Goal: Task Accomplishment & Management: Complete application form

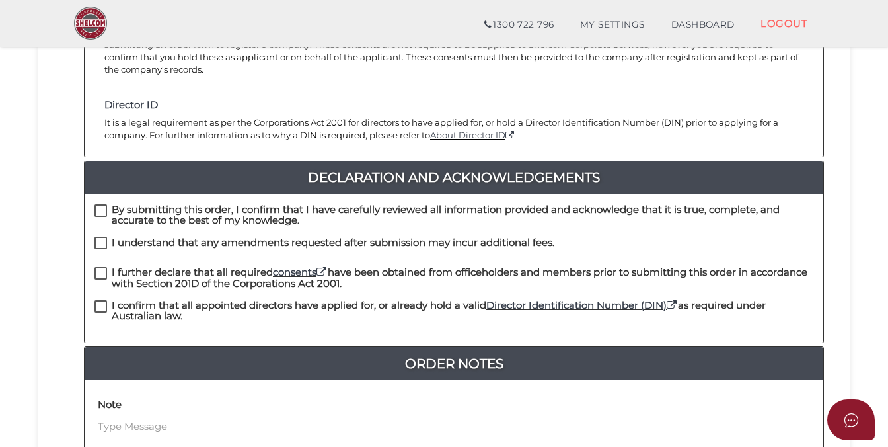
scroll to position [250, 0]
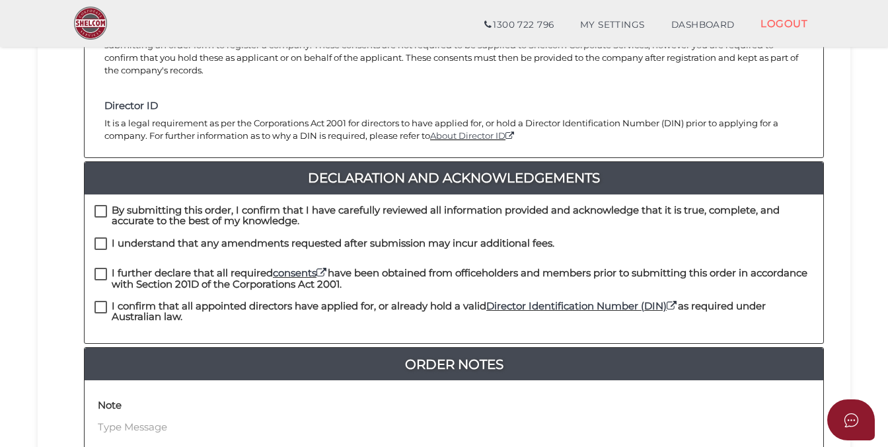
click at [100, 205] on label "By submitting this order, I confirm that I have carefully reviewed all informat…" at bounding box center [453, 213] width 719 height 17
checkbox input "true"
click at [103, 238] on label "I understand that any amendments requested after submission may incur additiona…" at bounding box center [324, 246] width 460 height 17
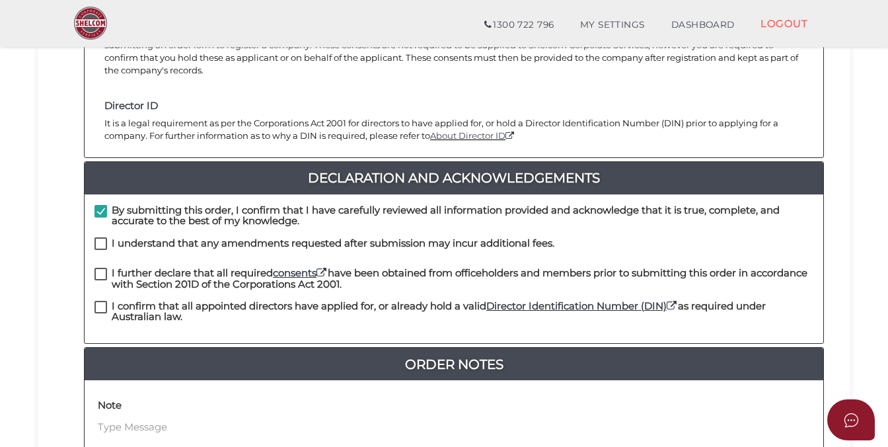
checkbox input "true"
click at [102, 268] on label "I further declare that all required consents have been obtained from officehold…" at bounding box center [453, 276] width 719 height 17
checkbox input "true"
click at [100, 301] on label "I confirm that all appointed directors have applied for, or already hold a vali…" at bounding box center [453, 309] width 719 height 17
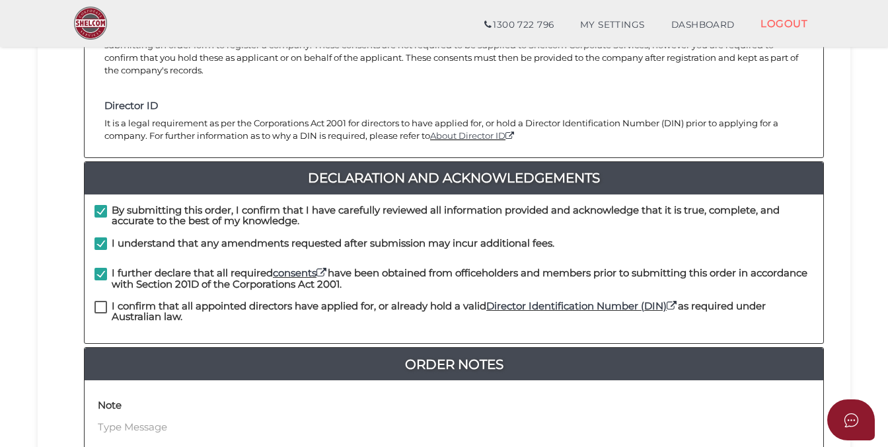
checkbox input "true"
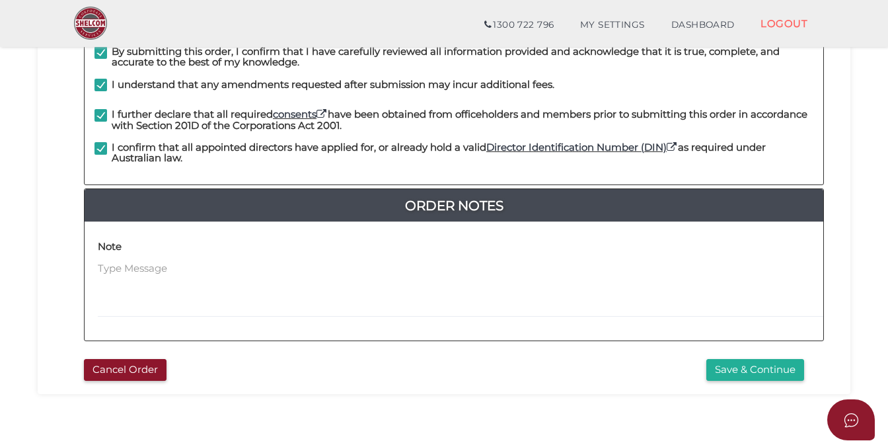
scroll to position [410, 0]
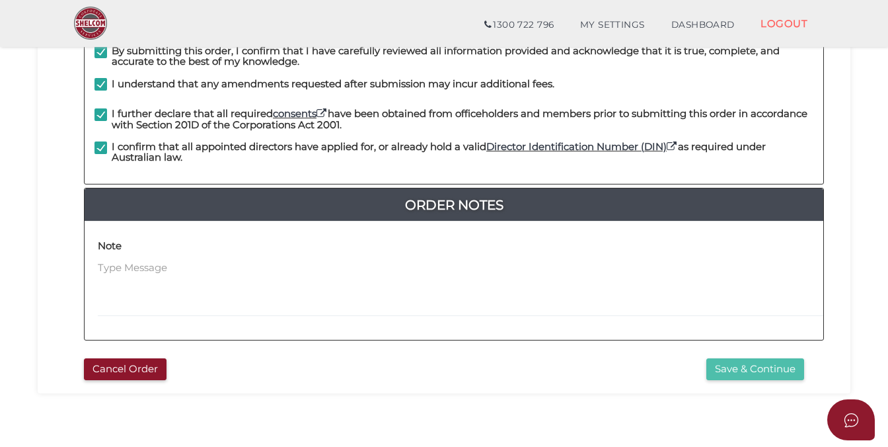
click at [751, 358] on button "Save & Continue" at bounding box center [755, 369] width 98 height 22
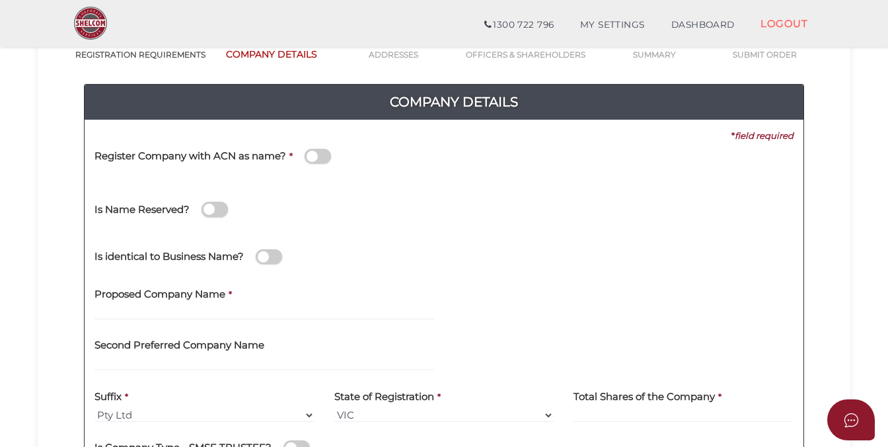
scroll to position [116, 0]
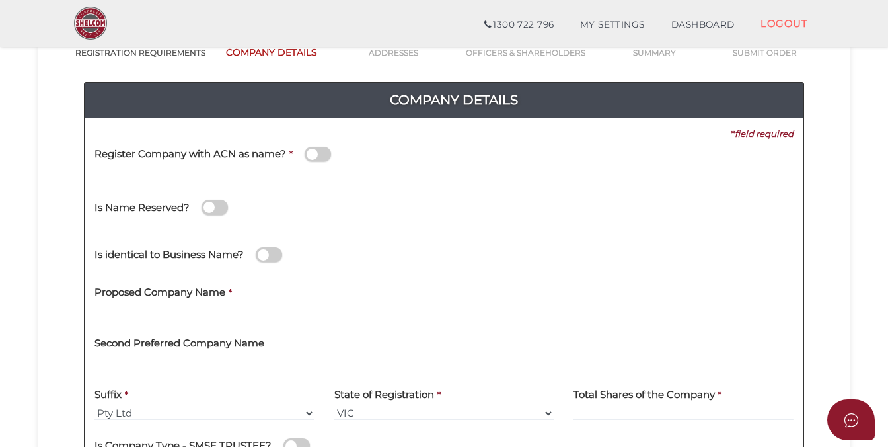
click at [316, 155] on span at bounding box center [318, 154] width 26 height 15
click at [0, 0] on input "checkbox" at bounding box center [0, 0] width 0 height 0
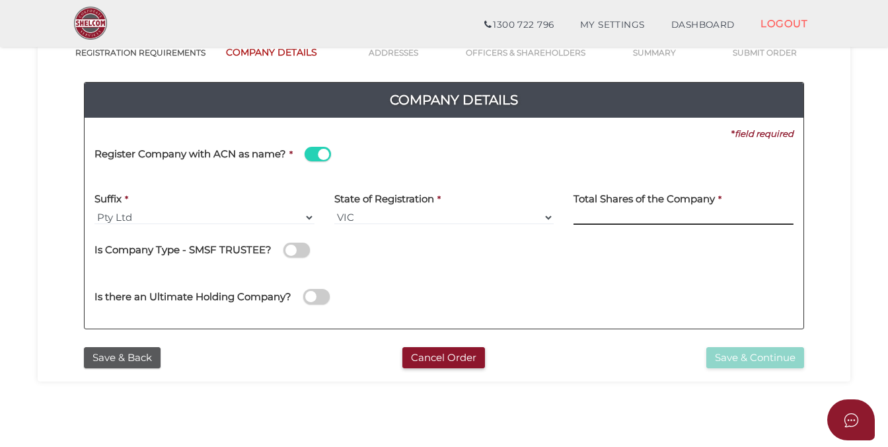
click at [600, 211] on input at bounding box center [684, 217] width 220 height 15
type input "3"
type input "100"
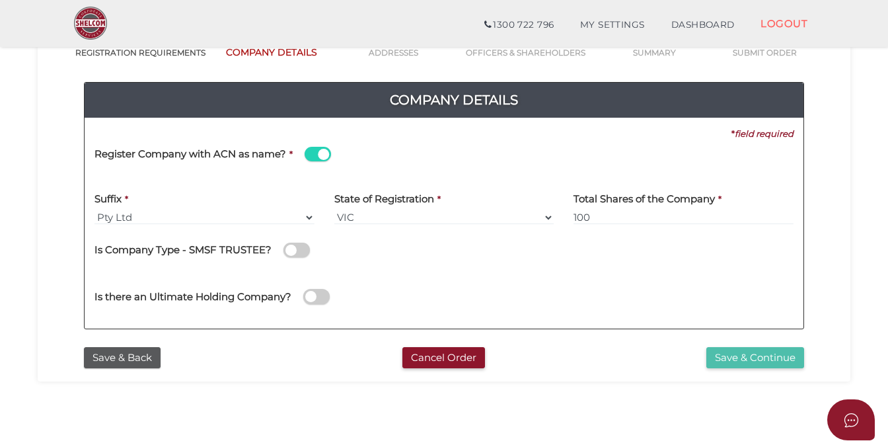
click at [734, 355] on button "Save & Continue" at bounding box center [755, 358] width 98 height 22
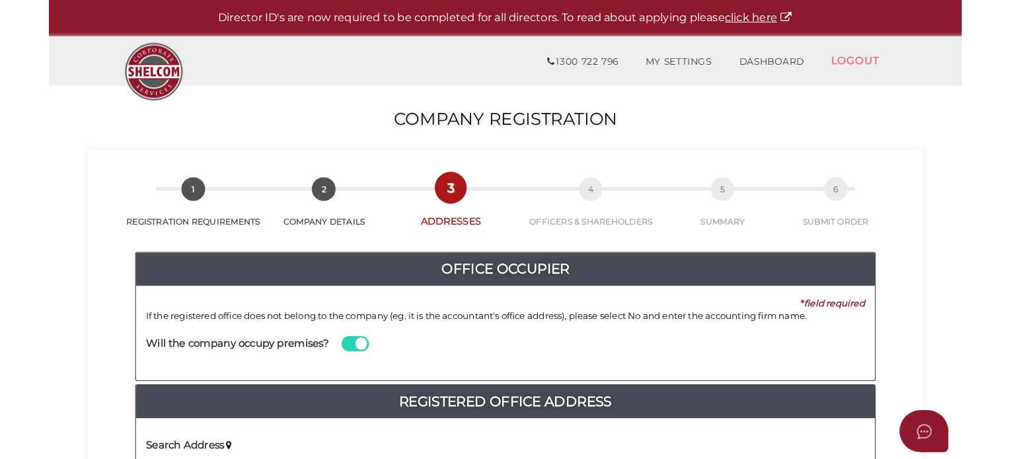
scroll to position [390, 0]
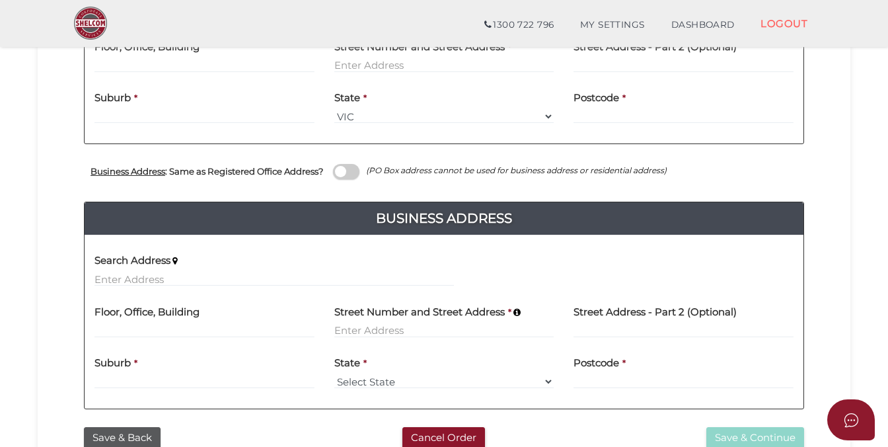
click at [862, 93] on section "Company Registration 558db30a74b27302c87ed86effca2350 1 REGISTRATION REQUIREMEN…" at bounding box center [444, 80] width 888 height 871
click at [251, 62] on input "text" at bounding box center [204, 65] width 220 height 15
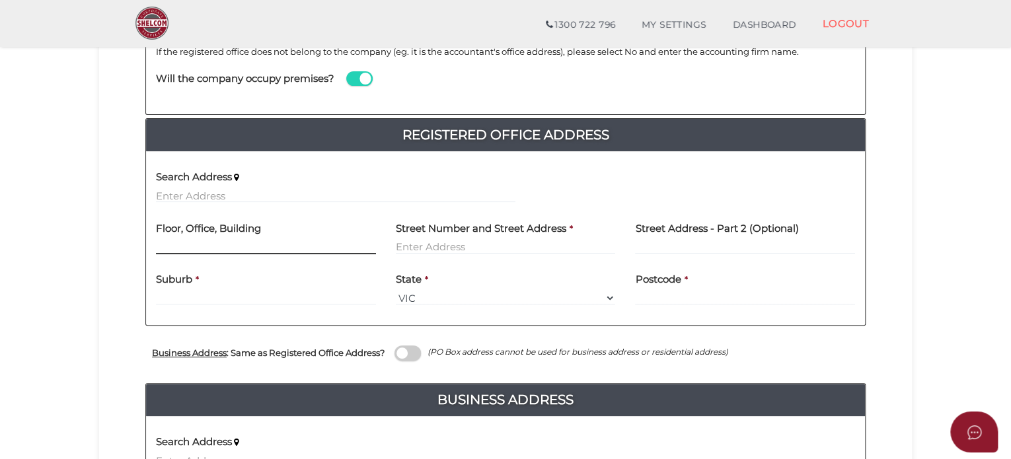
scroll to position [209, 0]
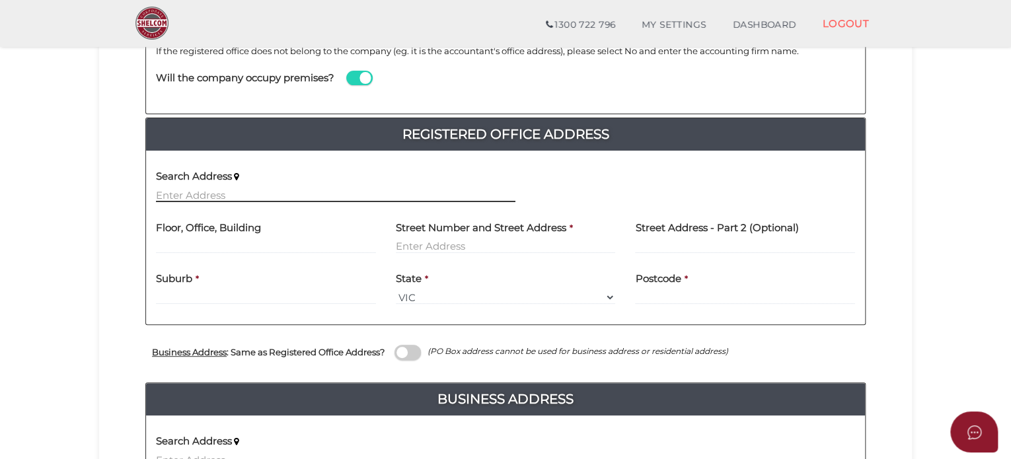
click at [159, 192] on input "text" at bounding box center [335, 195] width 359 height 15
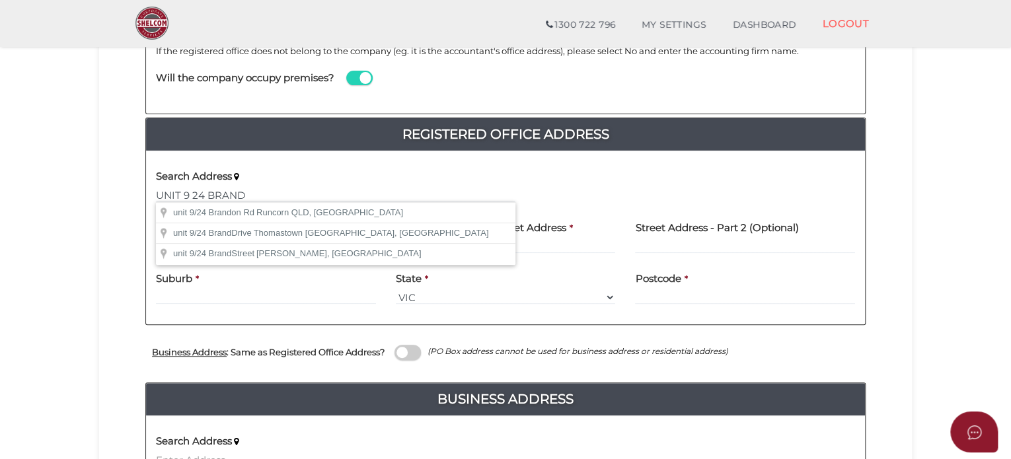
type input "unit 9/24 Brand Drive, Thomastown VIC, Australia"
type input "unit 9"
type input "24 Brand Drive"
type input "Thomastown"
select select "VIC"
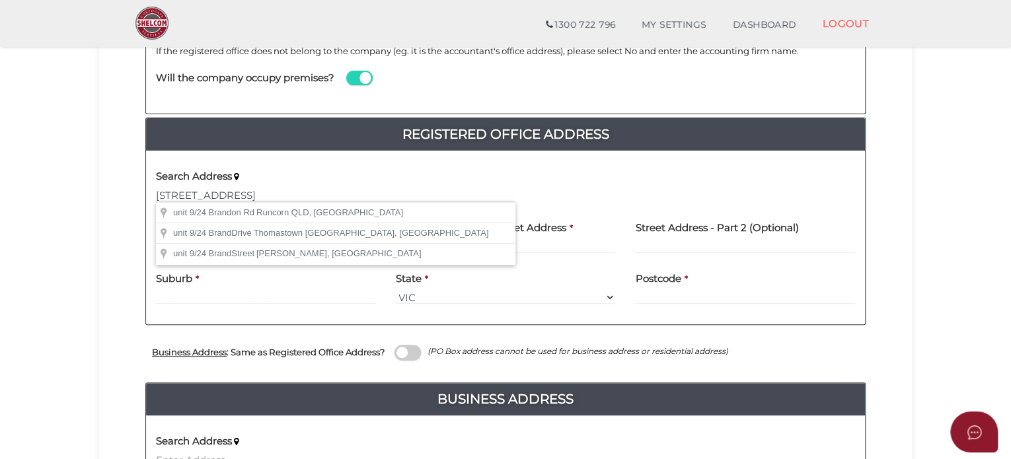
type input "3074"
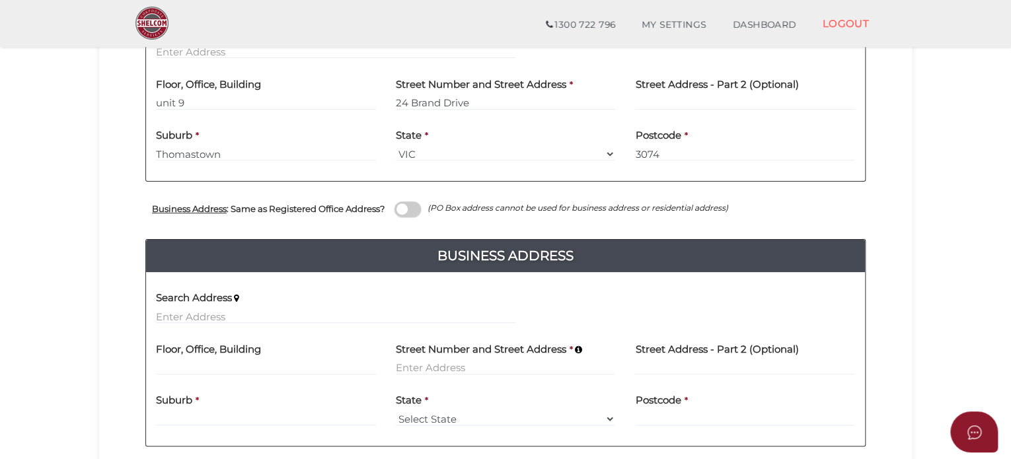
scroll to position [354, 0]
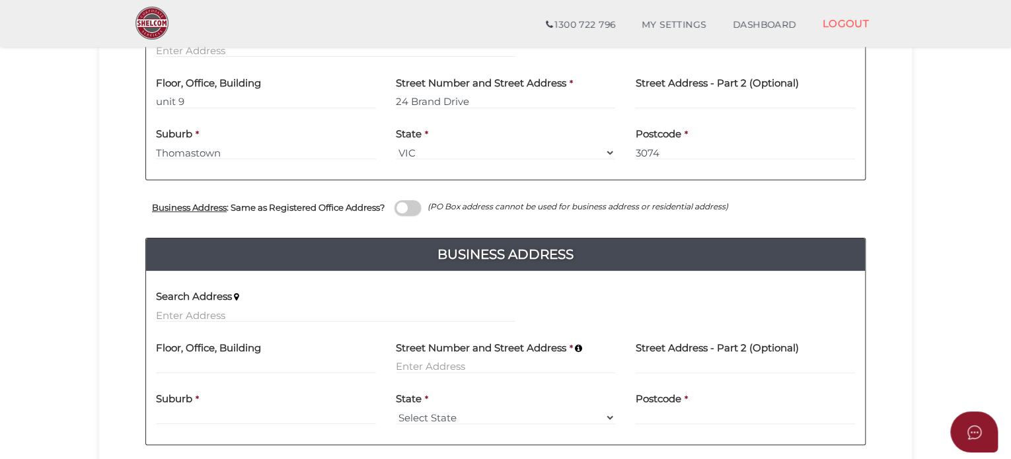
click at [412, 206] on span at bounding box center [407, 207] width 26 height 15
click at [0, 0] on input "checkbox" at bounding box center [0, 0] width 0 height 0
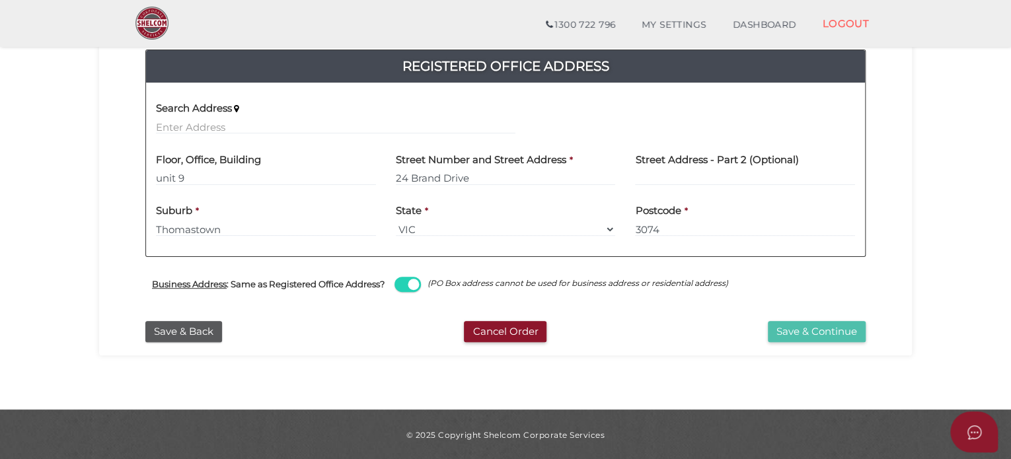
click at [835, 332] on button "Save & Continue" at bounding box center [817, 332] width 98 height 22
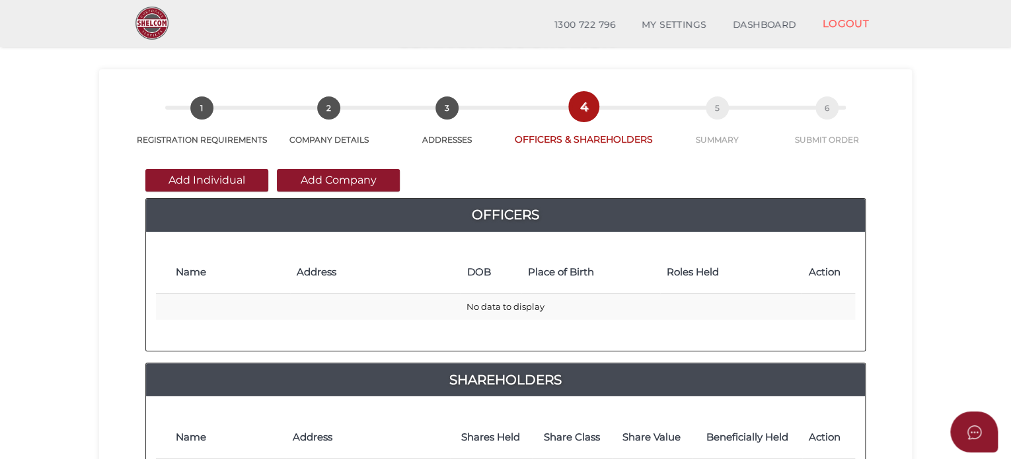
scroll to position [26, 0]
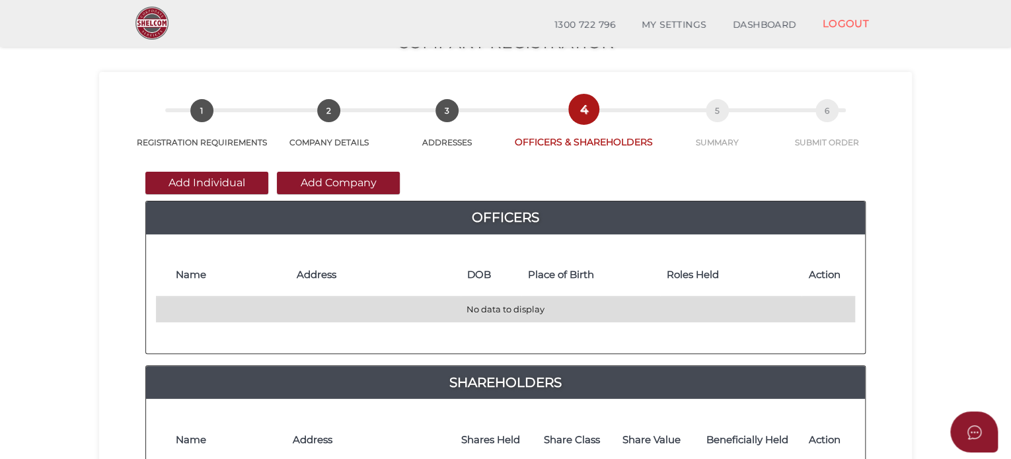
click at [177, 305] on td "No data to display" at bounding box center [505, 310] width 699 height 26
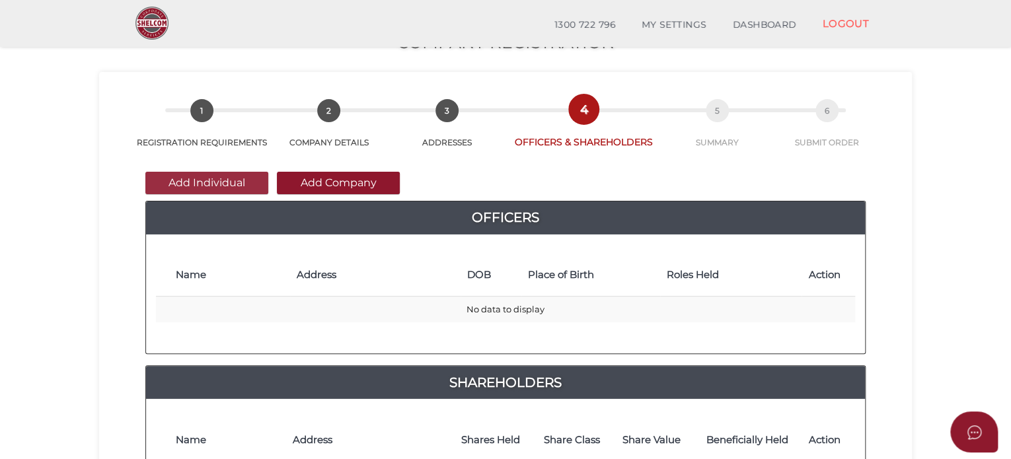
click at [207, 182] on button "Add Individual" at bounding box center [206, 183] width 123 height 22
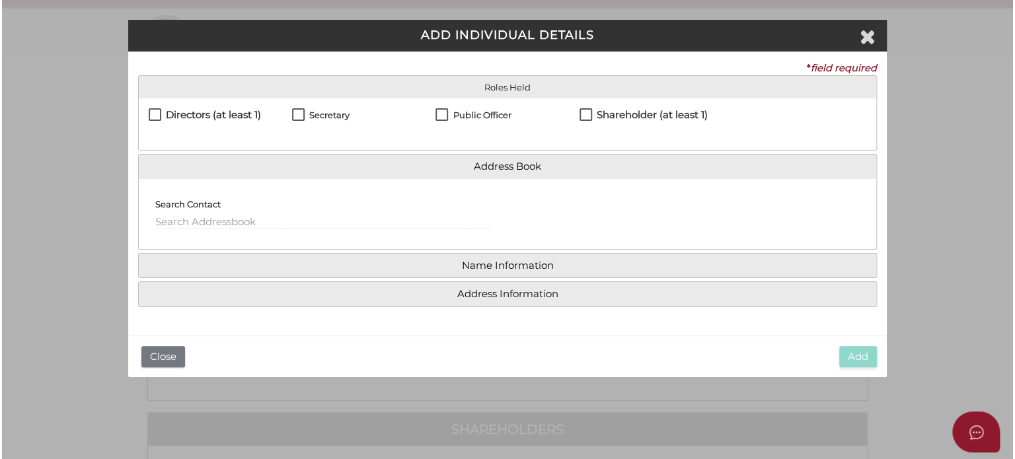
scroll to position [0, 0]
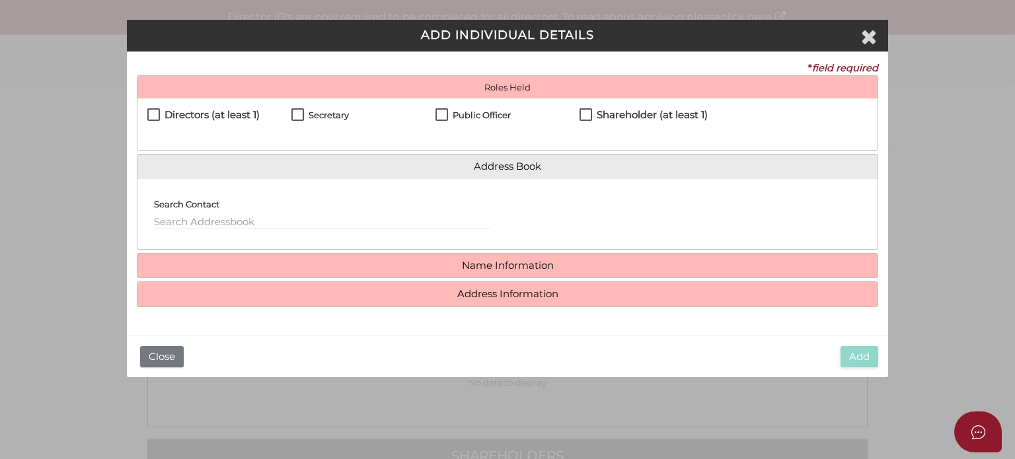
click at [157, 113] on label "Directors (at least 1)" at bounding box center [203, 118] width 112 height 17
checkbox input "true"
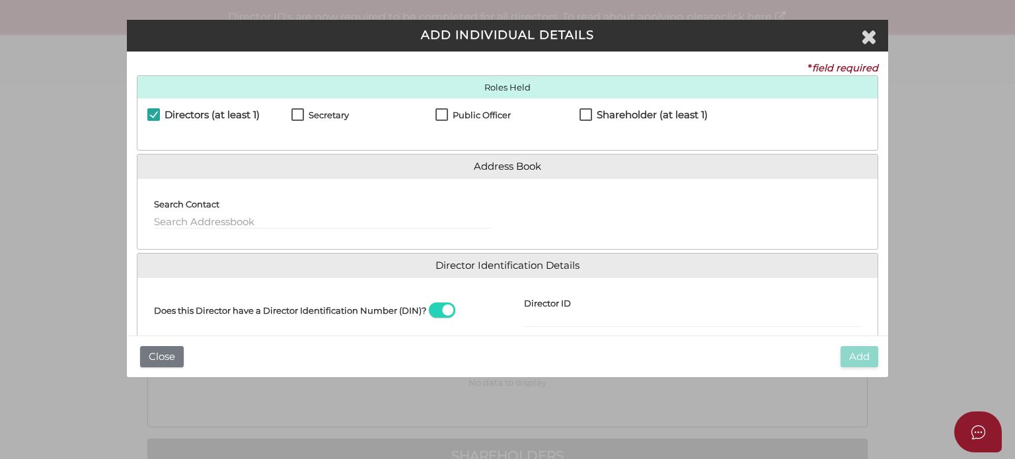
click at [299, 113] on label "Secretary" at bounding box center [319, 118] width 57 height 17
checkbox input "true"
click at [169, 356] on button "Close" at bounding box center [162, 357] width 44 height 22
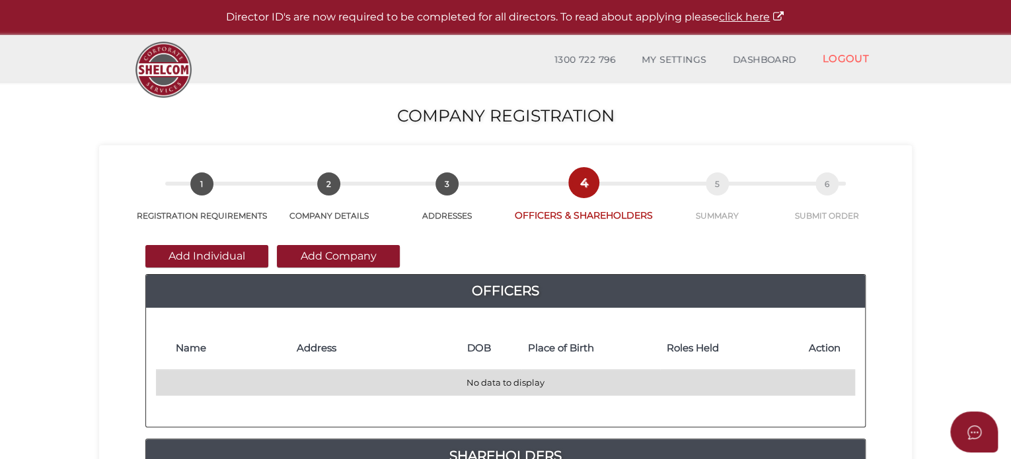
click at [188, 381] on td "No data to display" at bounding box center [505, 383] width 699 height 26
click at [207, 384] on td "No data to display" at bounding box center [505, 383] width 699 height 26
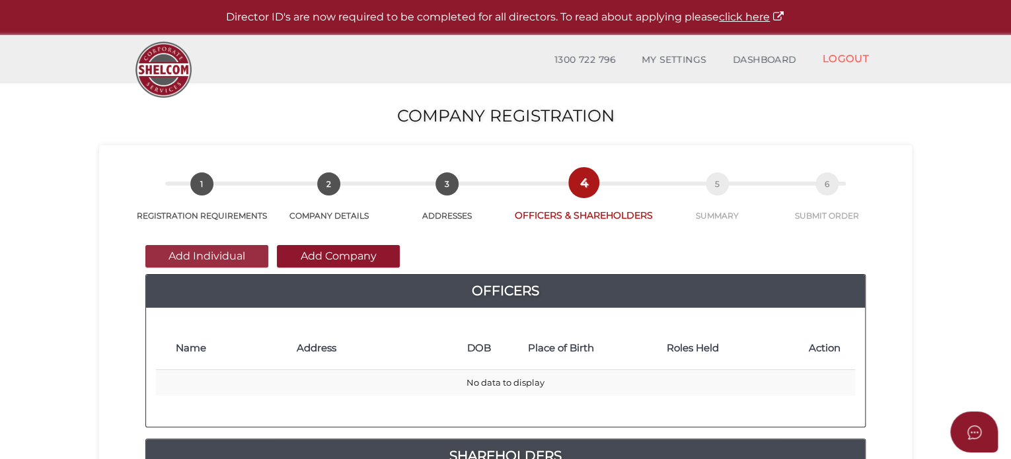
click at [251, 252] on button "Add Individual" at bounding box center [206, 256] width 123 height 22
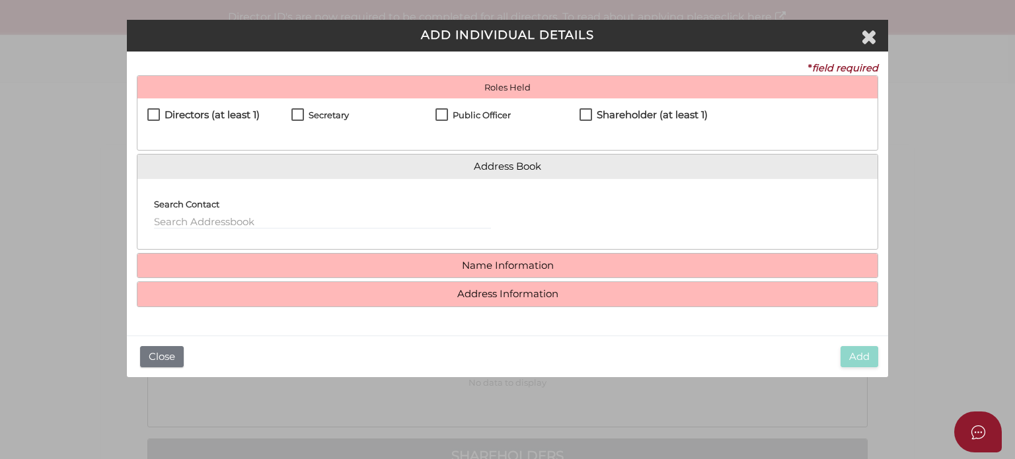
click at [153, 113] on label "Directors (at least 1)" at bounding box center [203, 118] width 112 height 17
checkbox input "true"
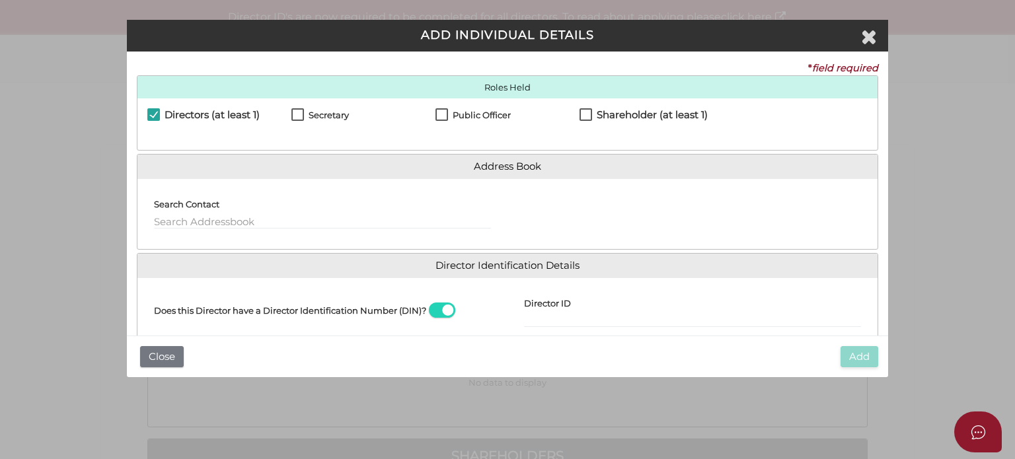
click at [298, 112] on label "Secretary" at bounding box center [319, 118] width 57 height 17
checkbox input "true"
drag, startPoint x: 883, startPoint y: 69, endPoint x: 856, endPoint y: 57, distance: 29.3
click at [871, 58] on div "* field required Roles Held Directors (at least 1) Secretary Public Officer Mem…" at bounding box center [507, 194] width 761 height 284
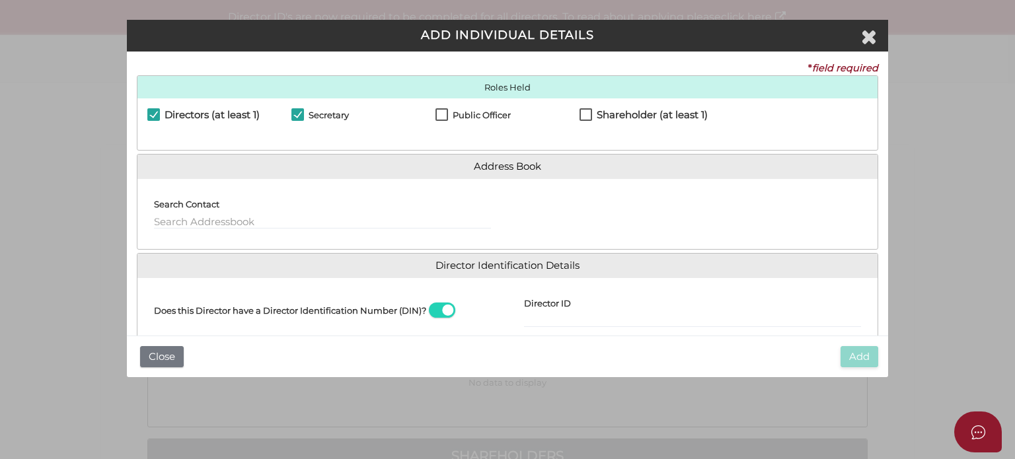
click at [297, 39] on h3 "ADD INDIVIDUAL DETAILS" at bounding box center [507, 35] width 743 height 13
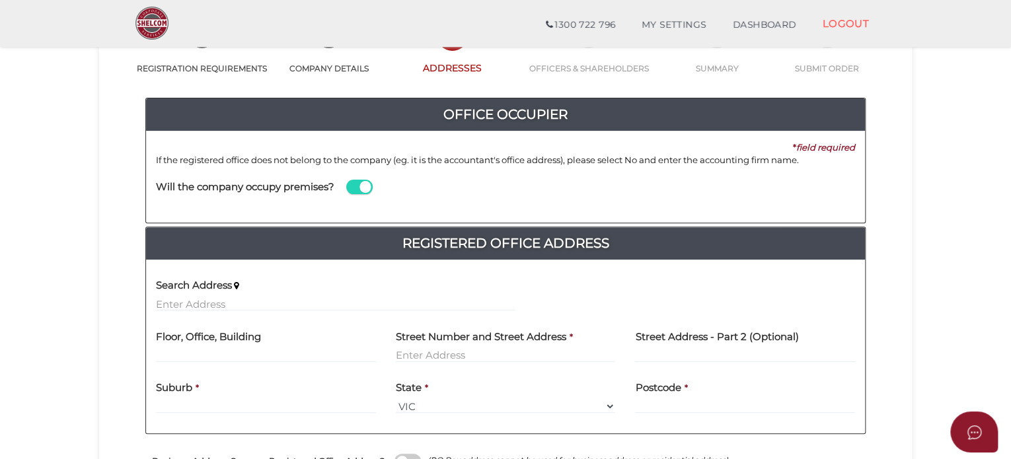
scroll to position [87, 0]
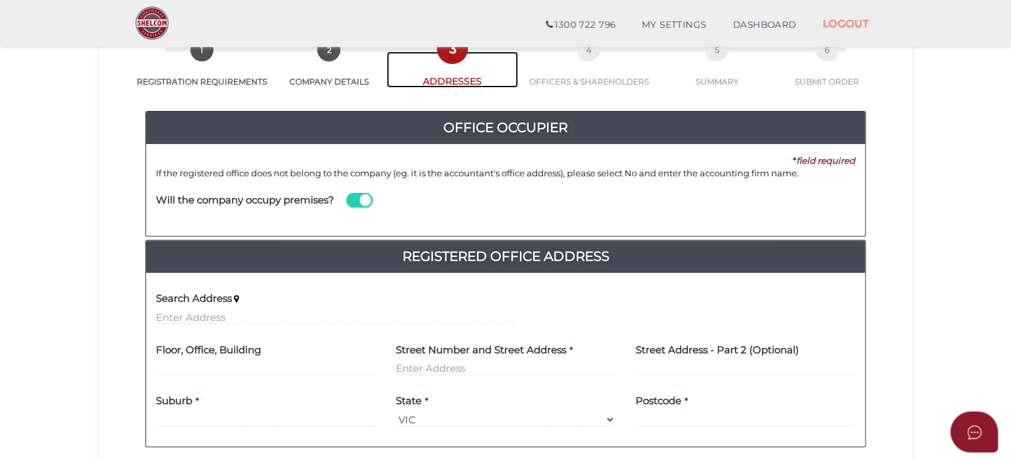
click at [446, 77] on link "3 ADDRESSES" at bounding box center [452, 70] width 131 height 36
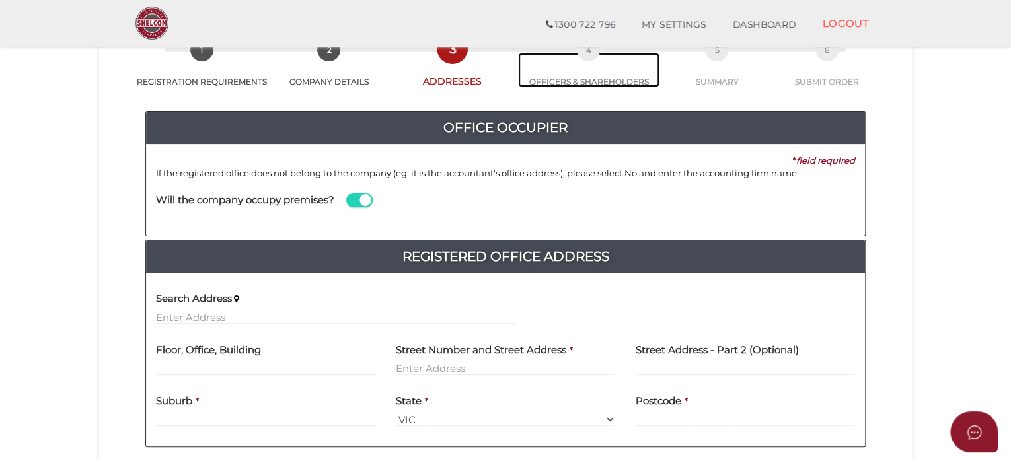
click at [560, 81] on link "4 OFFICERS & SHAREHOLDERS" at bounding box center [588, 70] width 141 height 34
click at [586, 78] on link "4 OFFICERS & SHAREHOLDERS" at bounding box center [588, 70] width 141 height 34
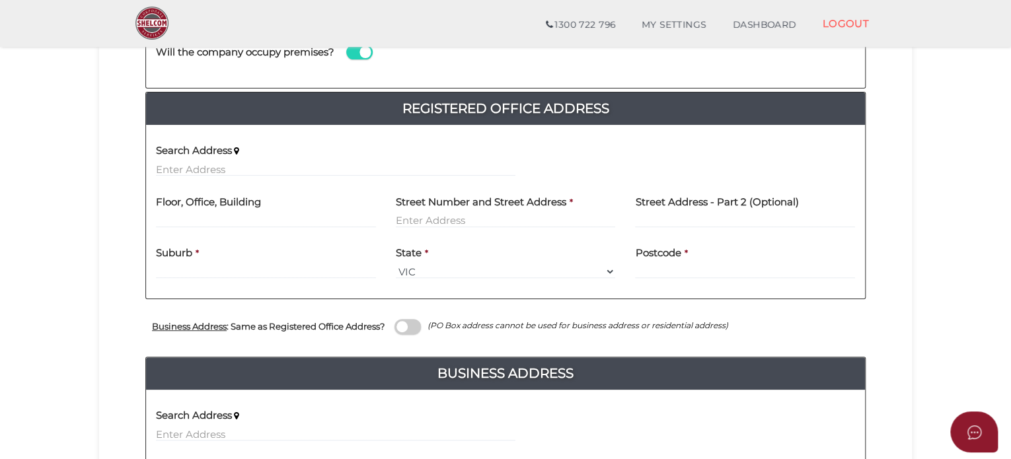
scroll to position [236, 0]
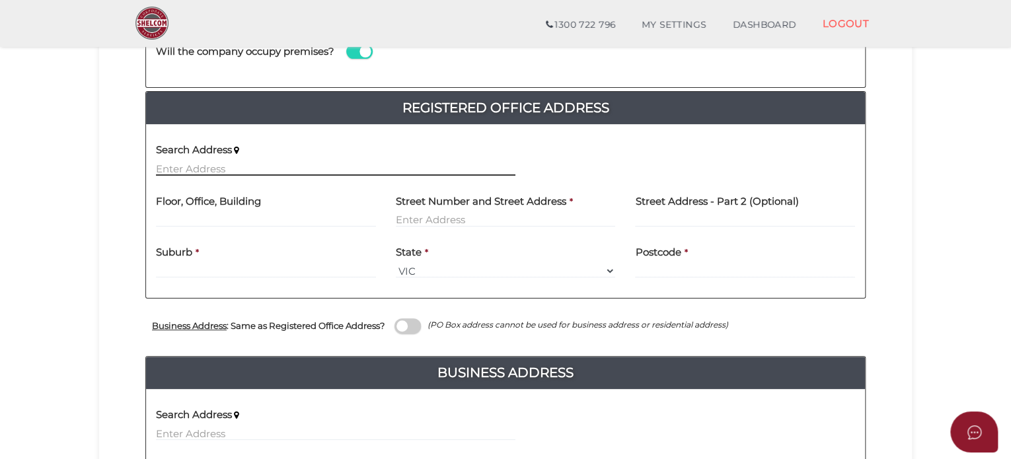
click at [182, 170] on input "text" at bounding box center [335, 168] width 359 height 15
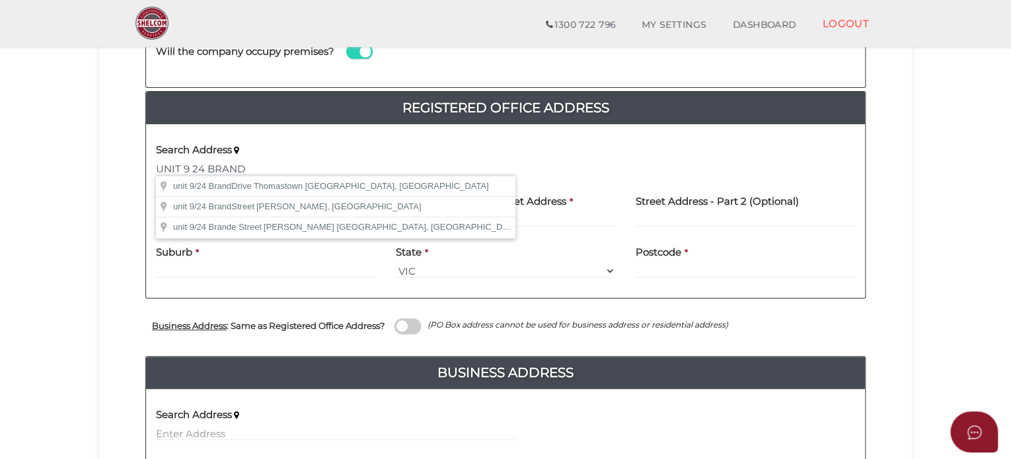
type input "[STREET_ADDRESS]"
type input "unit 9"
type input "24 Brand Drive"
type input "Thomastown"
select select "VIC"
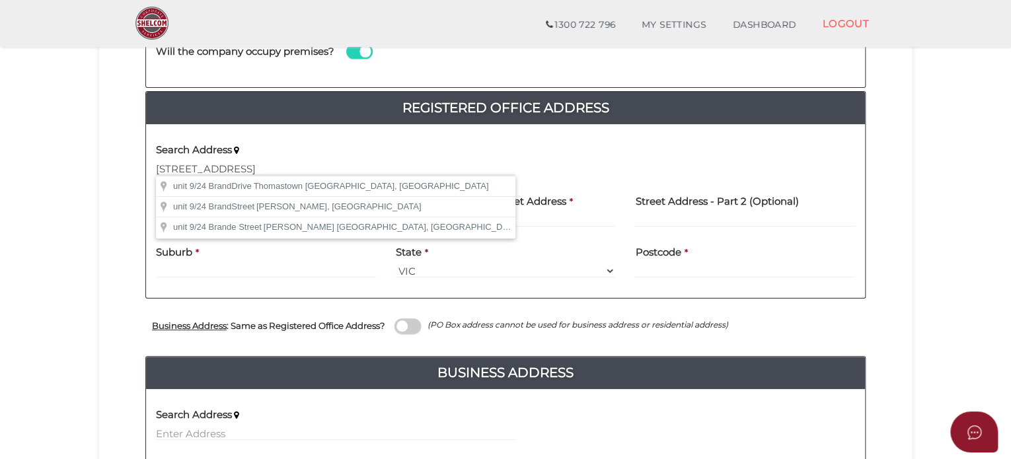
type input "3074"
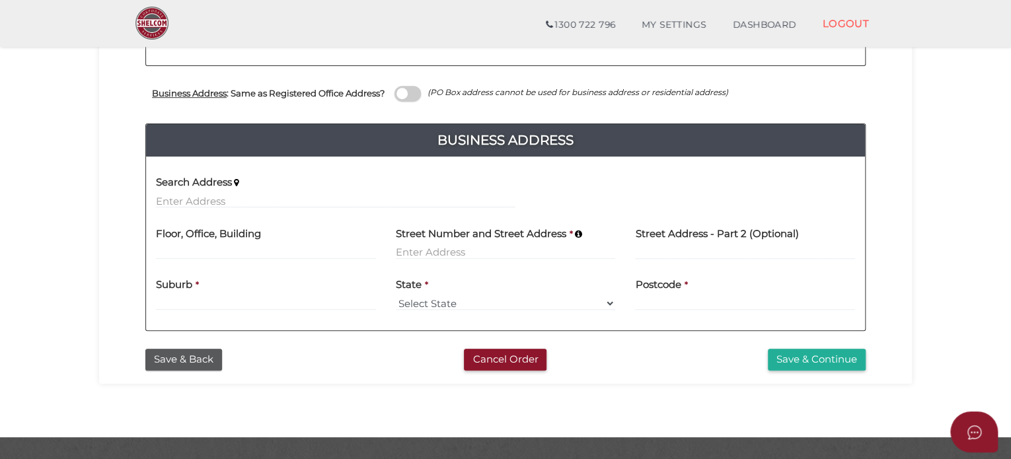
scroll to position [496, 0]
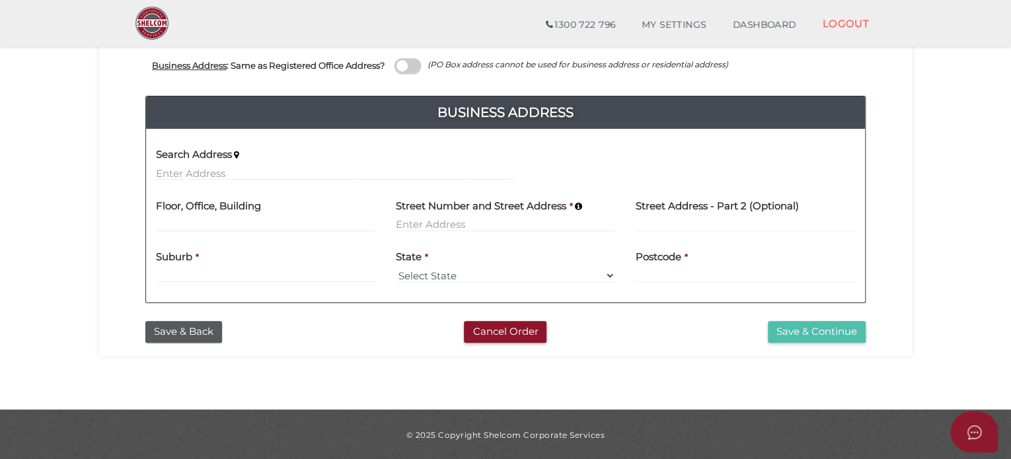
click at [810, 329] on button "Save & Continue" at bounding box center [817, 332] width 98 height 22
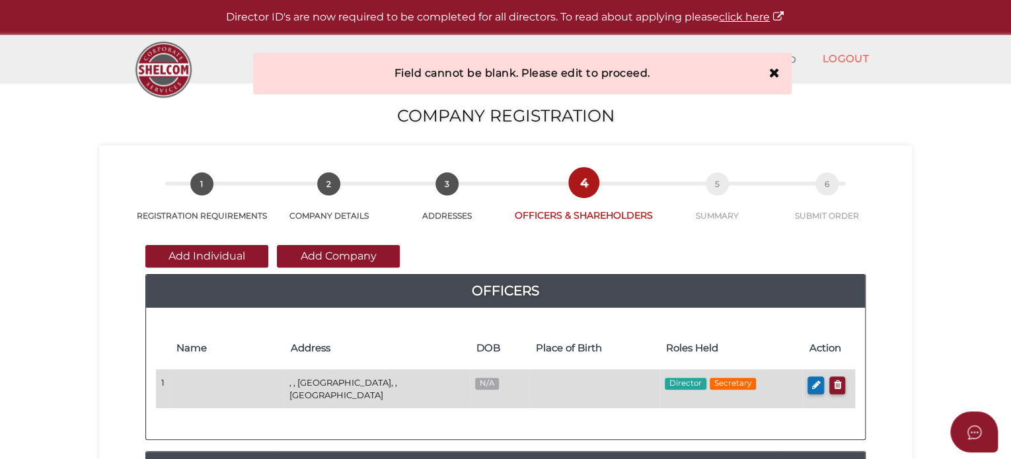
click at [193, 381] on td at bounding box center [227, 389] width 114 height 38
click at [204, 383] on td at bounding box center [227, 389] width 114 height 38
click at [182, 383] on td at bounding box center [227, 389] width 114 height 38
click at [184, 381] on td at bounding box center [227, 389] width 114 height 38
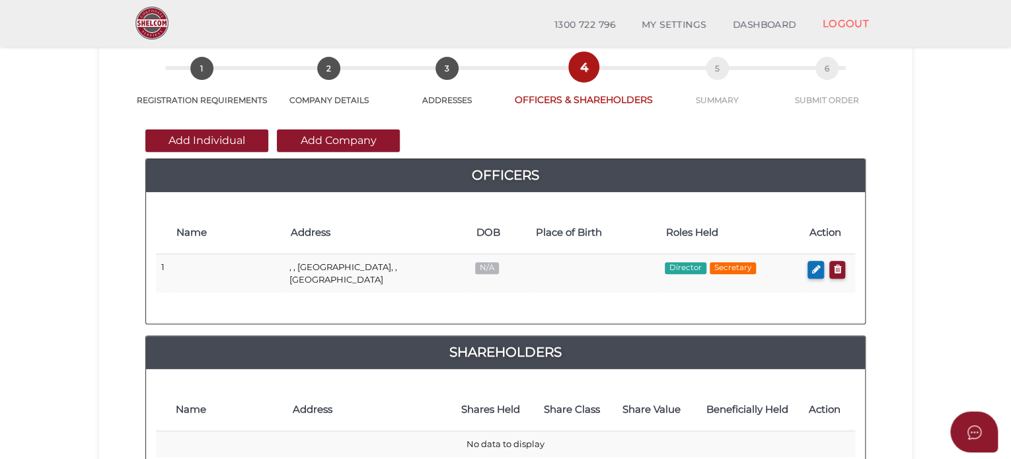
scroll to position [67, 0]
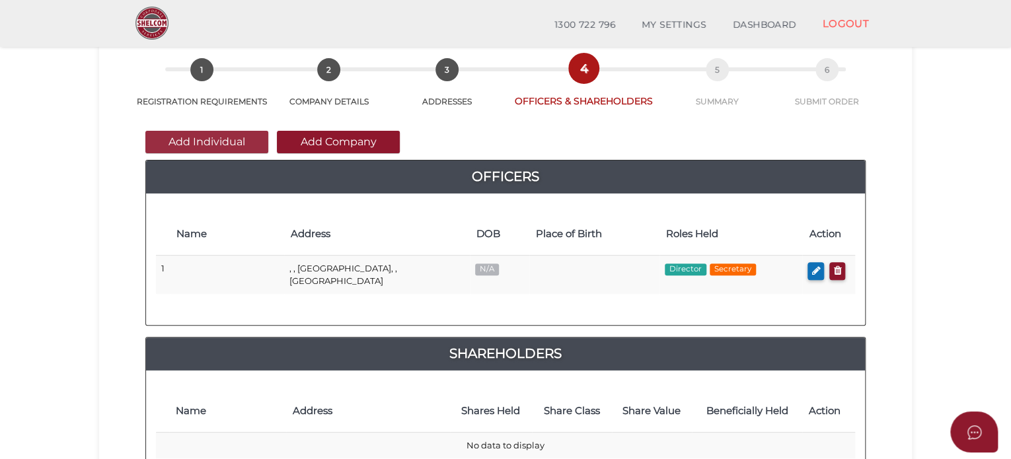
click at [195, 147] on button "Add Individual" at bounding box center [206, 142] width 123 height 22
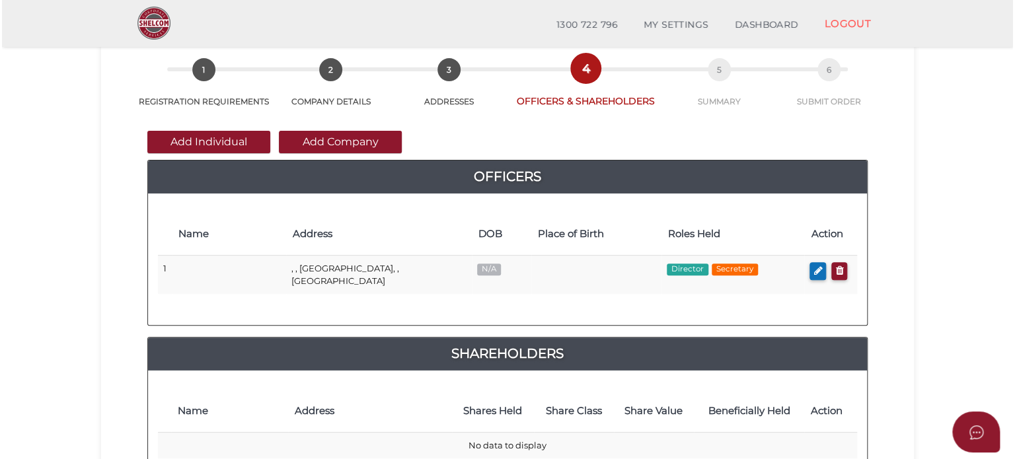
scroll to position [0, 0]
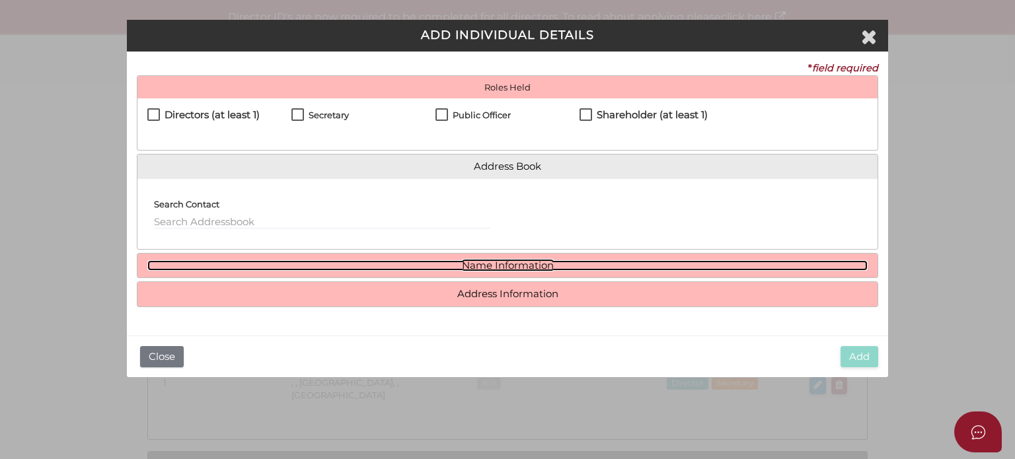
click at [193, 263] on link "Name Information" at bounding box center [507, 265] width 720 height 11
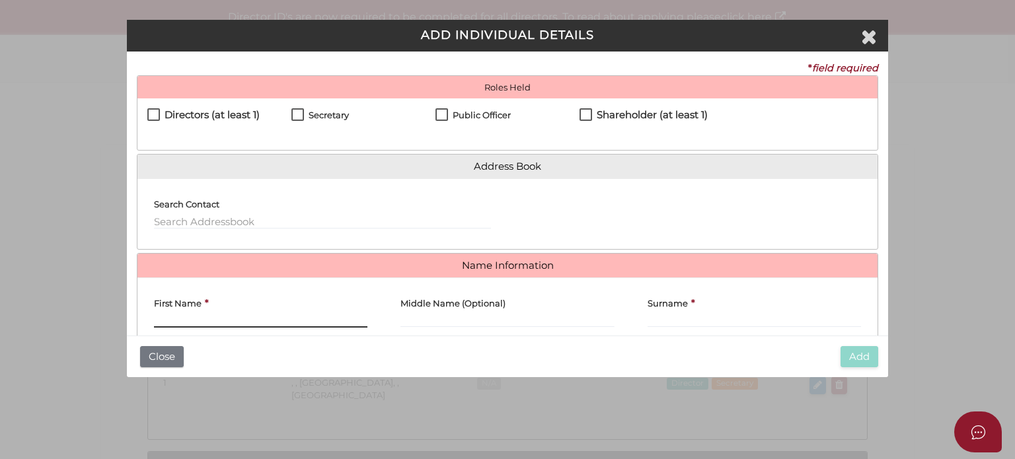
click at [166, 318] on input "First Name" at bounding box center [260, 320] width 213 height 15
click at [153, 113] on label "Directors (at least 1)" at bounding box center [203, 118] width 112 height 17
checkbox input "true"
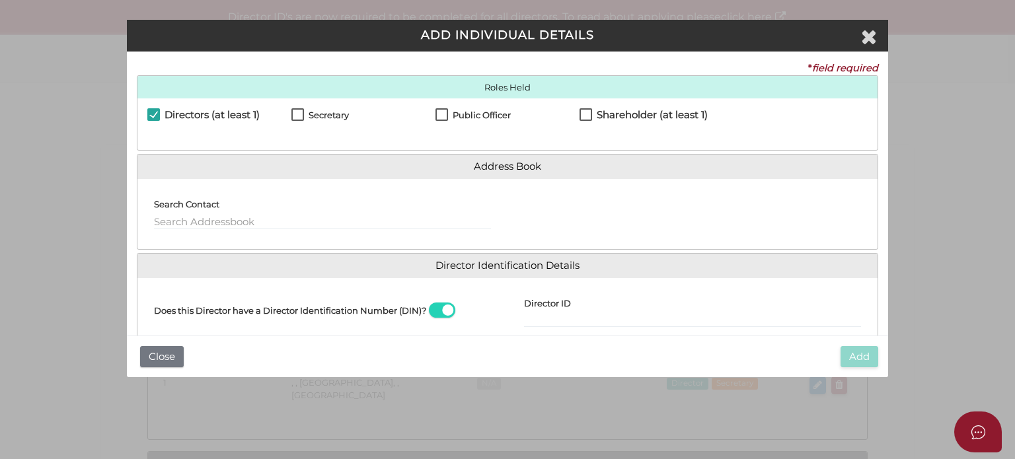
click at [297, 110] on label "Secretary" at bounding box center [319, 118] width 57 height 17
checkbox input "true"
click at [870, 38] on icon "Close" at bounding box center [869, 36] width 16 height 20
